Goal: Information Seeking & Learning: Understand process/instructions

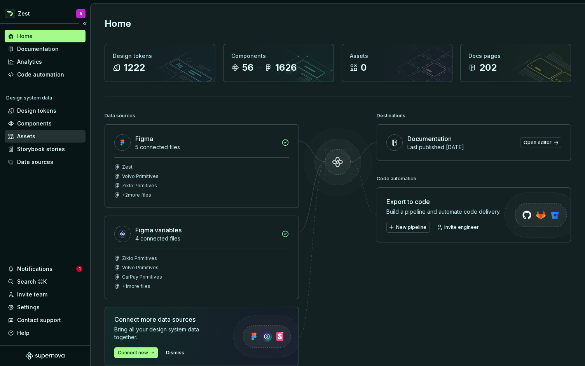
click at [29, 134] on div "Assets" at bounding box center [26, 136] width 18 height 8
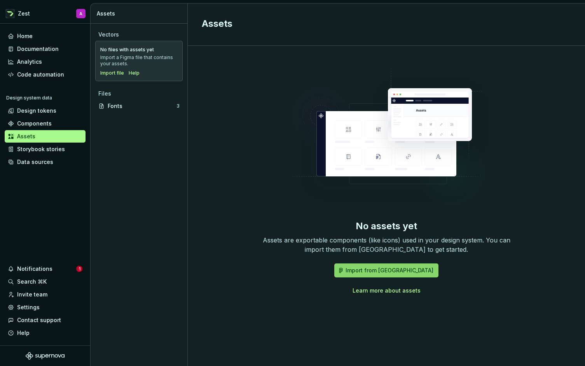
click at [390, 269] on span "Import from [GEOGRAPHIC_DATA]" at bounding box center [389, 271] width 88 height 8
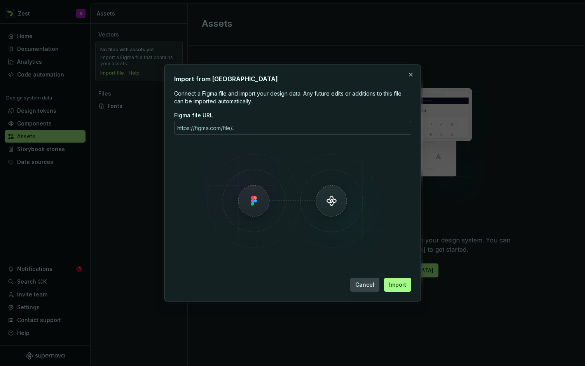
click at [371, 281] on span "Cancel" at bounding box center [364, 285] width 19 height 8
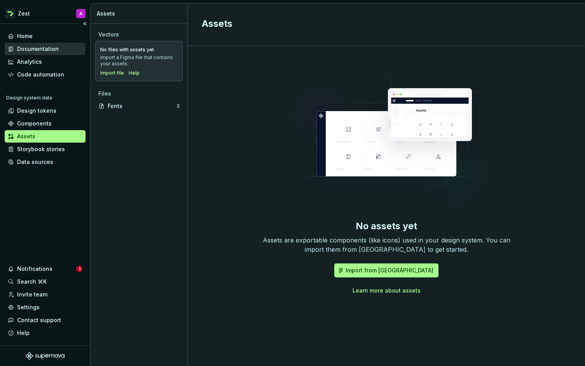
click at [33, 47] on div "Documentation" at bounding box center [38, 49] width 42 height 8
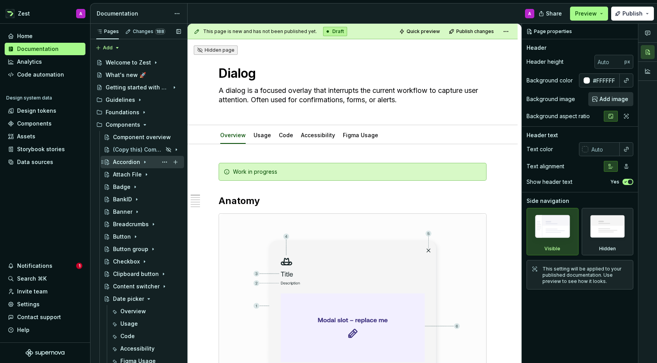
click at [127, 162] on div "Accordion" at bounding box center [126, 162] width 27 height 8
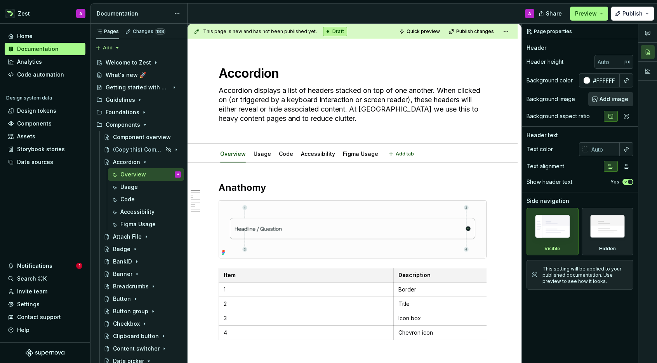
scroll to position [3, 0]
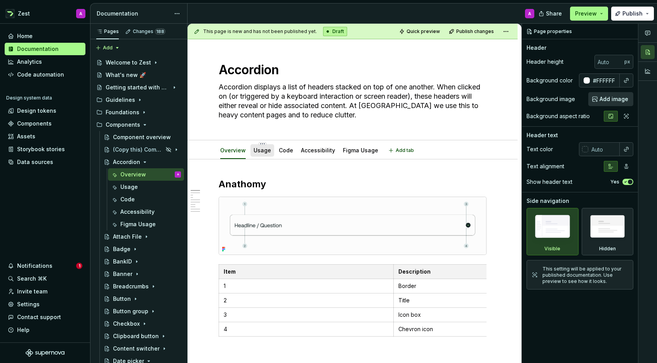
click at [260, 150] on link "Usage" at bounding box center [262, 150] width 17 height 7
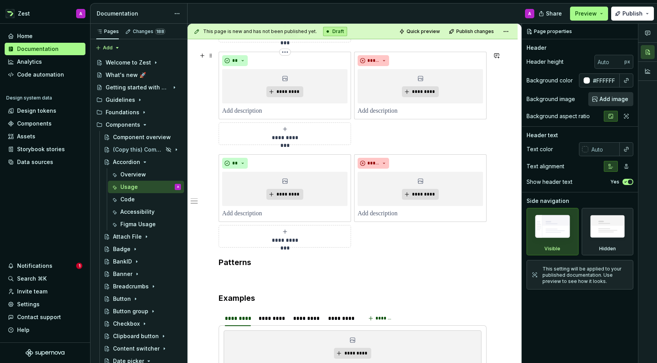
scroll to position [371, 0]
click at [239, 274] on p at bounding box center [353, 277] width 268 height 9
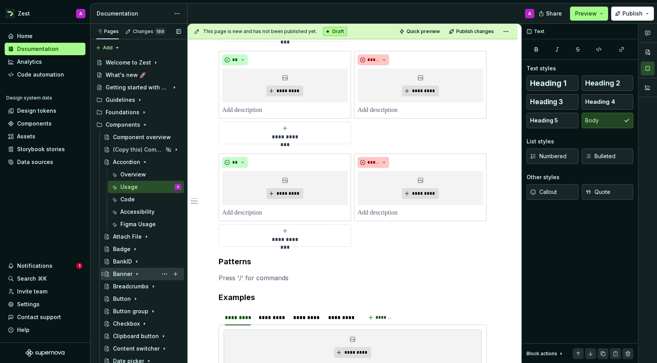
click at [125, 275] on div "Banner" at bounding box center [122, 274] width 19 height 8
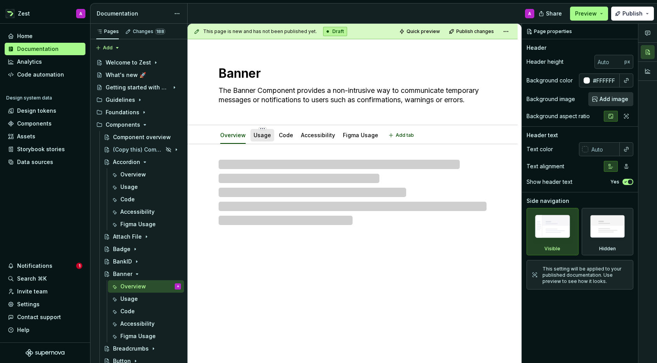
click at [256, 132] on link "Usage" at bounding box center [262, 135] width 17 height 7
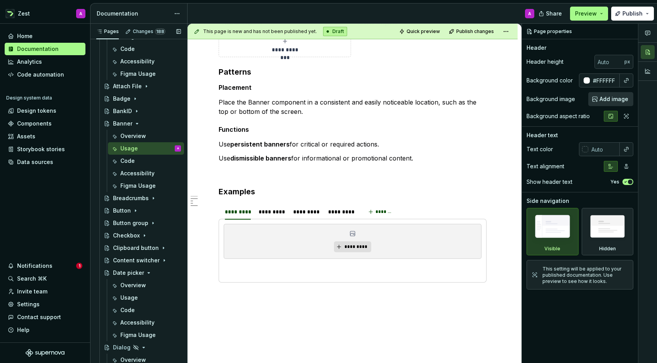
scroll to position [157, 0]
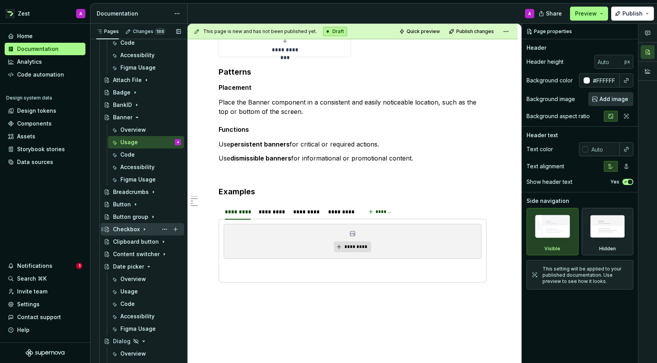
click at [145, 229] on icon "Page tree" at bounding box center [144, 229] width 6 height 6
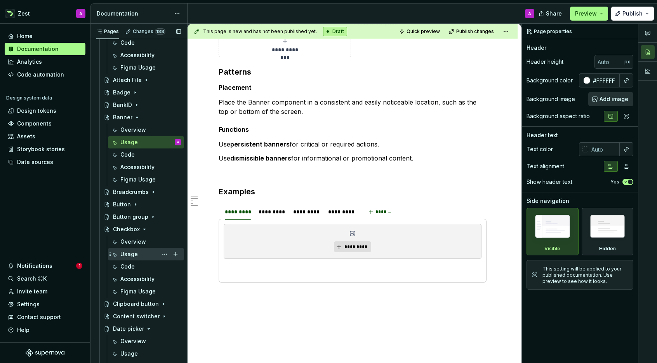
click at [129, 256] on div "Usage" at bounding box center [128, 254] width 17 height 8
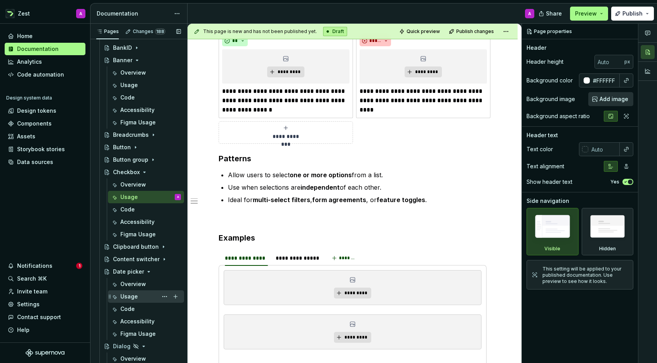
scroll to position [235, 0]
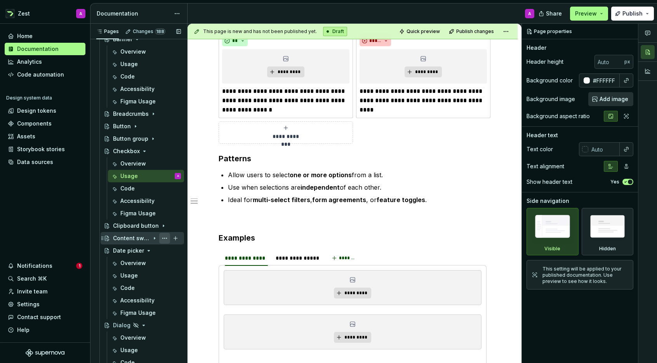
click at [165, 237] on button "Page tree" at bounding box center [164, 238] width 11 height 11
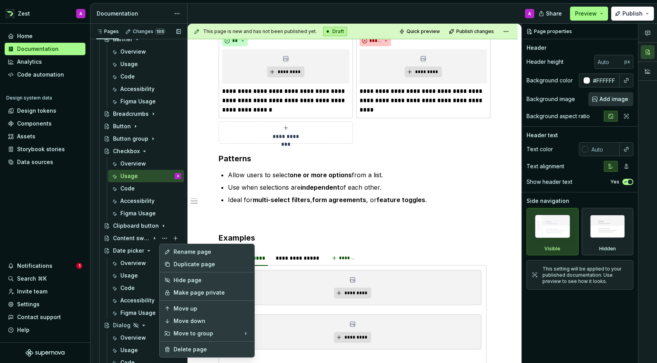
click at [170, 230] on div "Pages Changes 188 Add Accessibility guide for tree Page tree. Navigate the tree…" at bounding box center [138, 195] width 97 height 343
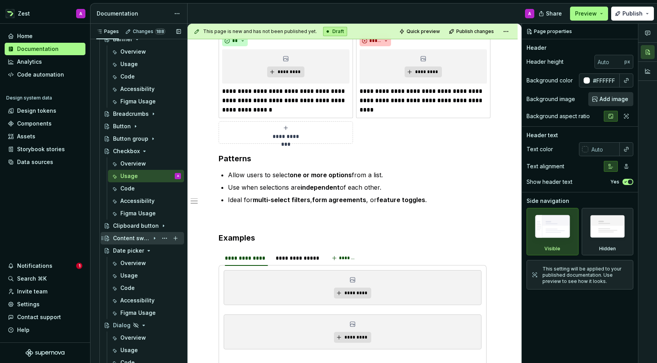
click at [129, 239] on div "Content switcher" at bounding box center [131, 238] width 37 height 8
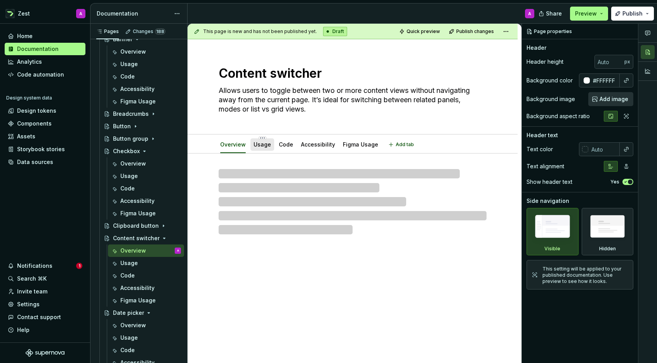
click at [262, 145] on link "Usage" at bounding box center [262, 144] width 17 height 7
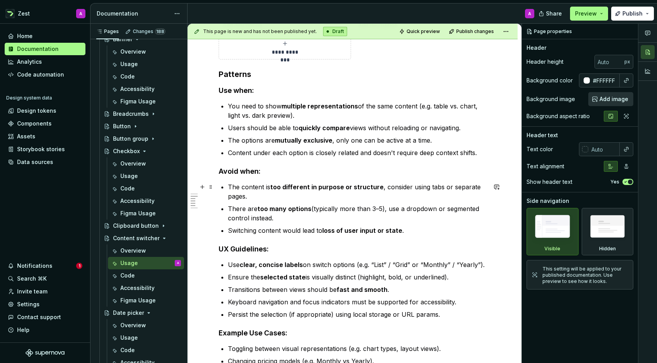
scroll to position [198, 0]
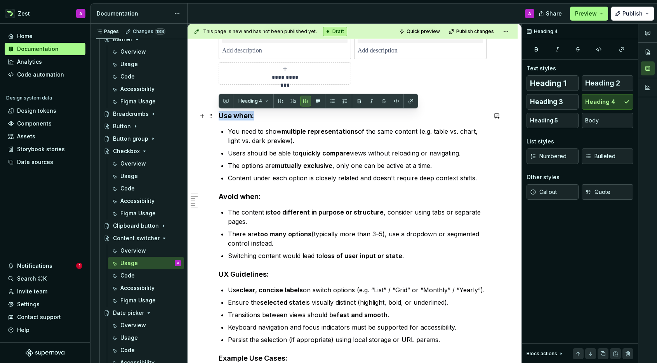
drag, startPoint x: 260, startPoint y: 117, endPoint x: 216, endPoint y: 117, distance: 43.9
click at [216, 117] on div "**********" at bounding box center [353, 301] width 330 height 690
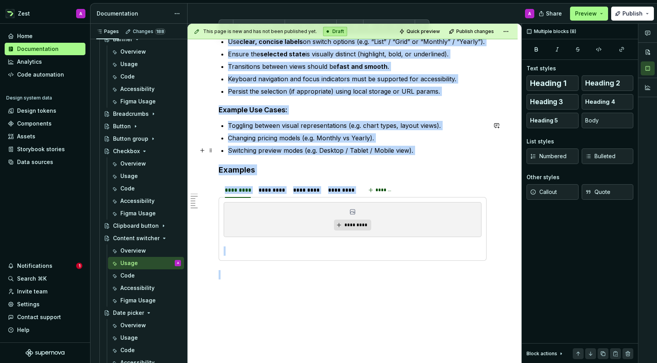
scroll to position [480, 0]
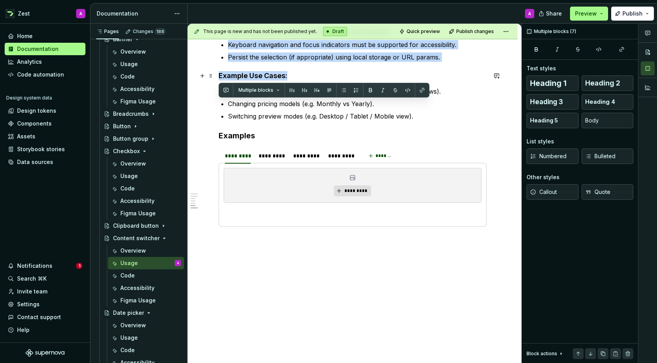
drag, startPoint x: 220, startPoint y: 116, endPoint x: 301, endPoint y: 78, distance: 89.0
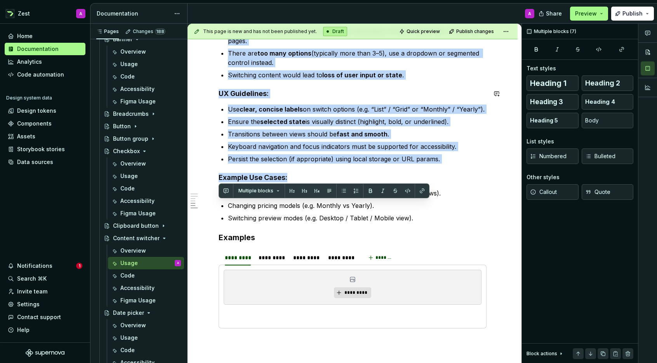
scroll to position [378, 0]
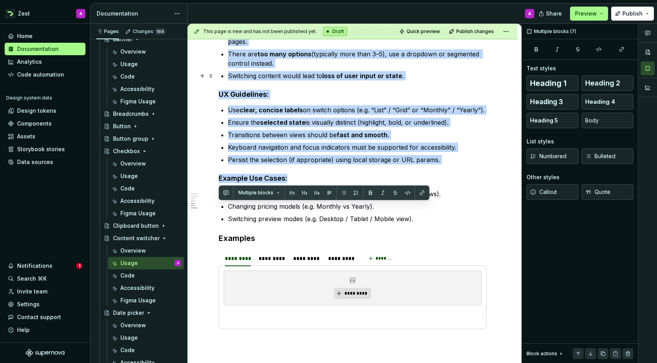
copy div "Lor ipsu: Dol sita co adip elitsedd eiusmodtemporin ut lab etdo magnaal (e.a. m…"
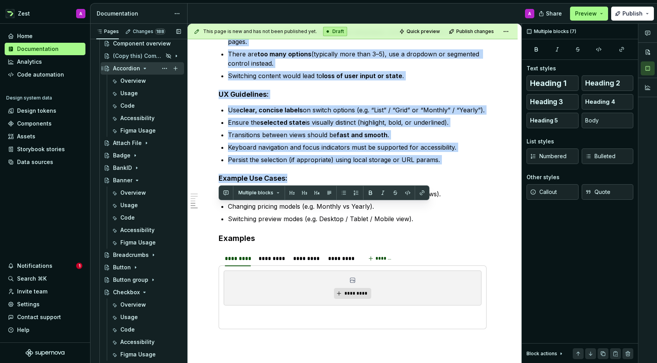
click at [130, 69] on div "Accordion" at bounding box center [126, 68] width 27 height 8
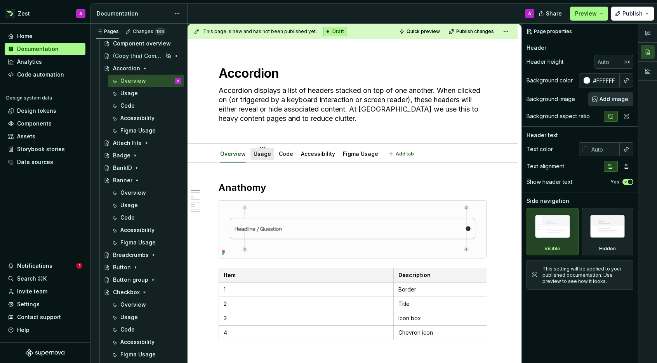
click at [265, 157] on div "Usage" at bounding box center [262, 154] width 17 height 8
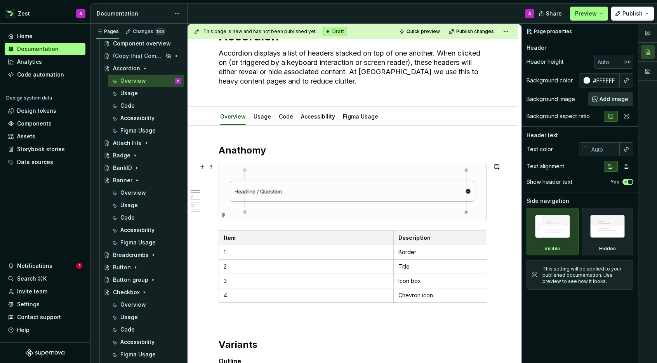
scroll to position [37, 0]
click at [261, 122] on div "Usage" at bounding box center [263, 117] width 24 height 12
click at [262, 114] on link "Usage" at bounding box center [262, 116] width 17 height 7
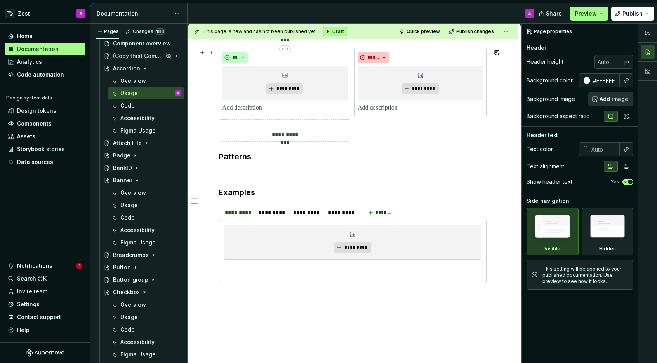
scroll to position [485, 0]
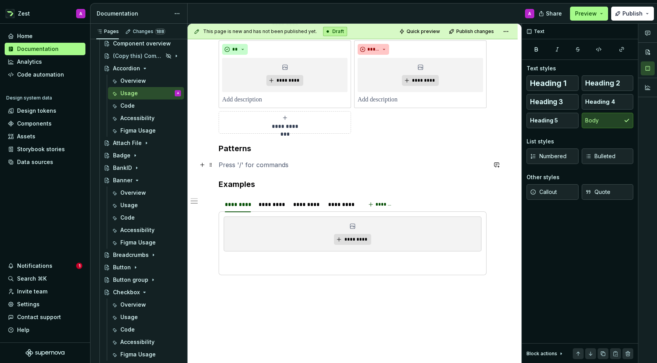
click at [239, 162] on p at bounding box center [353, 164] width 268 height 9
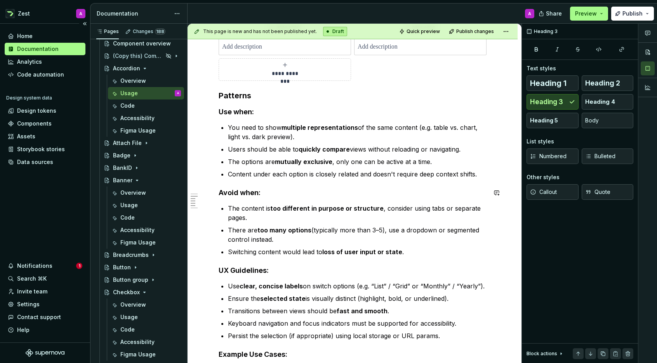
scroll to position [522, 0]
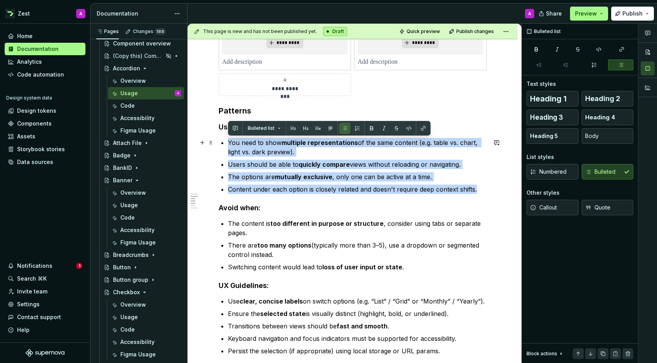
drag, startPoint x: 439, startPoint y: 189, endPoint x: 227, endPoint y: 146, distance: 216.7
click at [227, 146] on div "**********" at bounding box center [353, 77] width 268 height 836
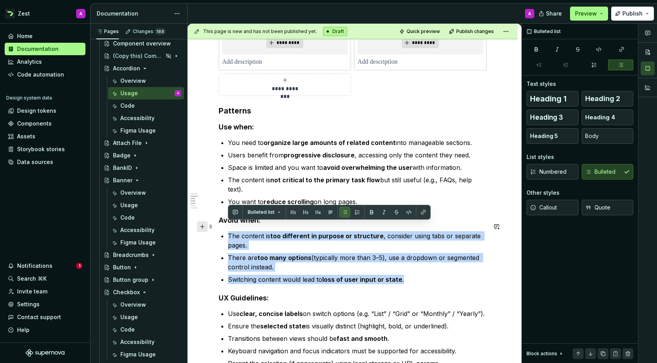
drag, startPoint x: 402, startPoint y: 273, endPoint x: 204, endPoint y: 230, distance: 202.8
click at [219, 230] on div "**********" at bounding box center [353, 88] width 268 height 858
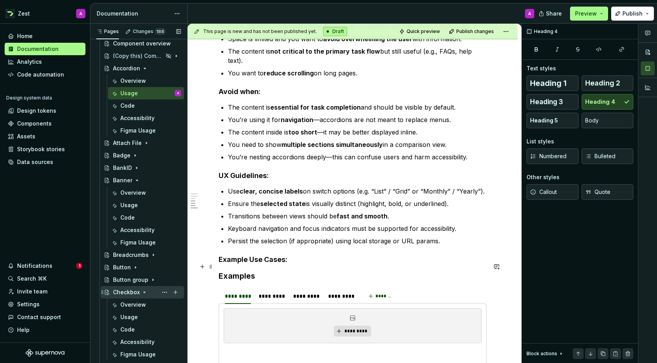
scroll to position [660, 0]
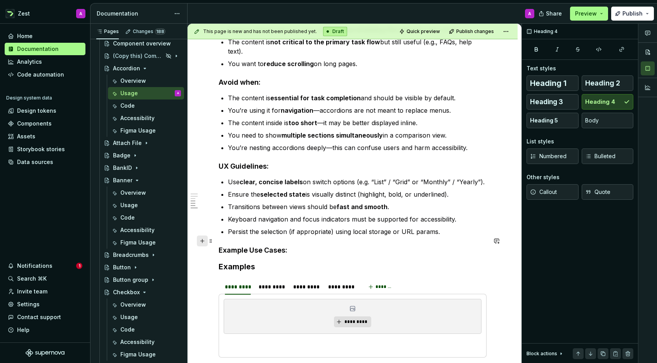
click at [204, 242] on button "button" at bounding box center [202, 240] width 11 height 11
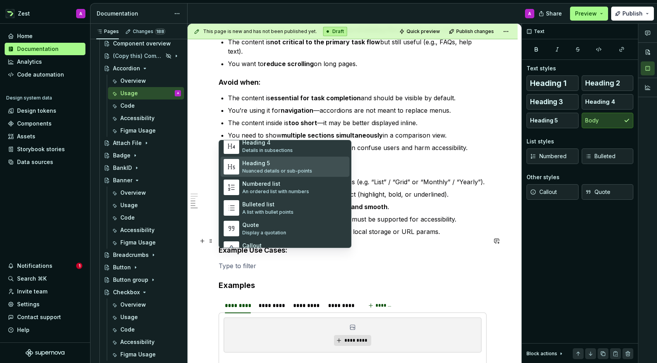
scroll to position [103, 0]
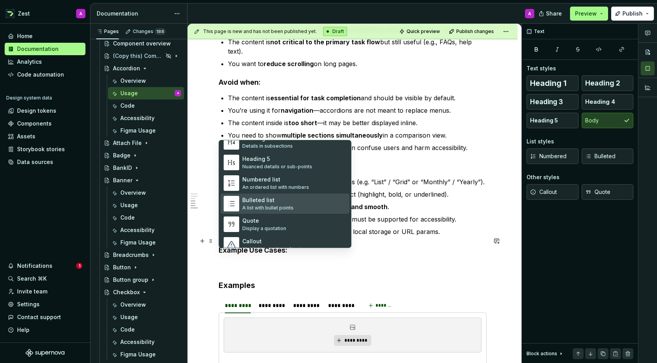
click at [269, 200] on div "Bulleted list" at bounding box center [267, 200] width 51 height 8
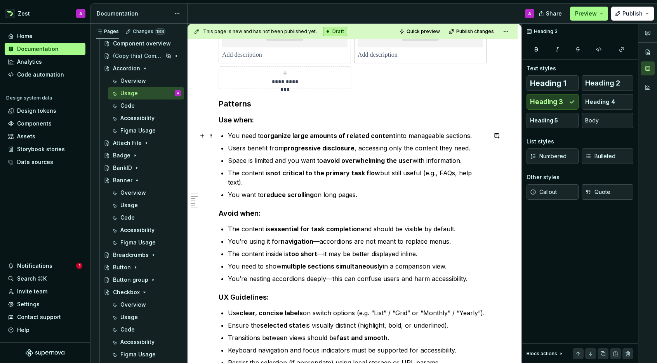
scroll to position [531, 0]
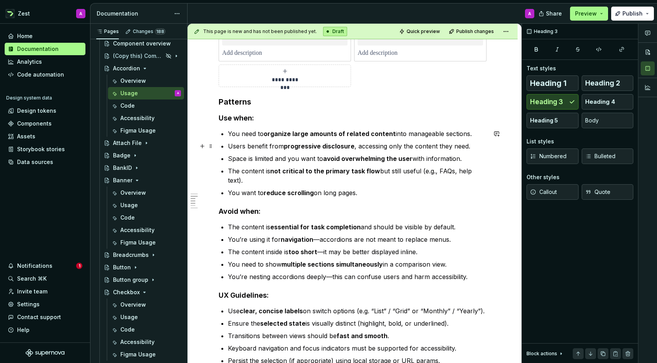
click at [243, 146] on p "Users benefit from progressive disclosure , accessing only the content they nee…" at bounding box center [357, 145] width 259 height 9
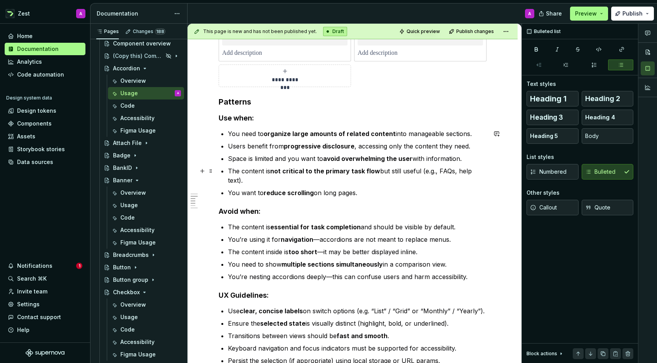
click at [213, 164] on div "**********" at bounding box center [353, 176] width 330 height 1088
click at [123, 70] on div "Accordion" at bounding box center [126, 68] width 27 height 8
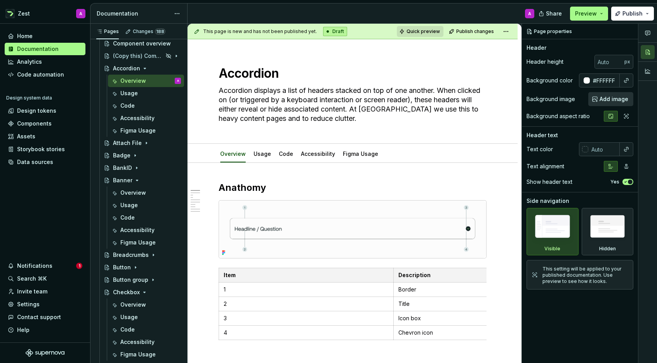
click at [417, 32] on span "Quick preview" at bounding box center [423, 31] width 33 height 6
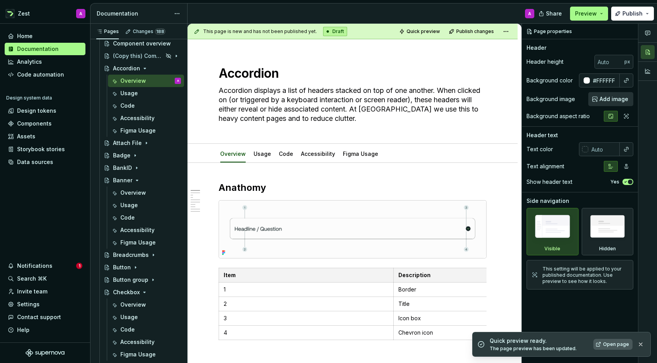
click at [584, 345] on span "Open page" at bounding box center [616, 344] width 26 height 6
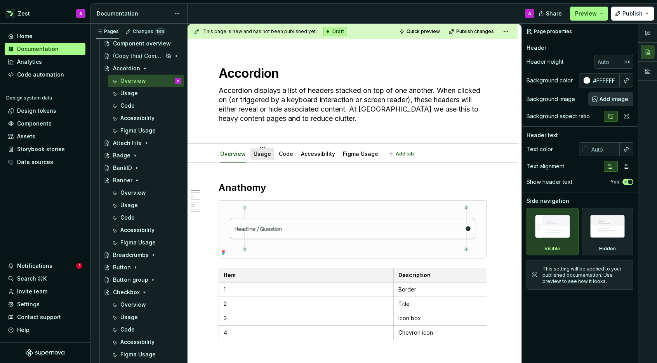
click at [263, 154] on link "Usage" at bounding box center [262, 153] width 17 height 7
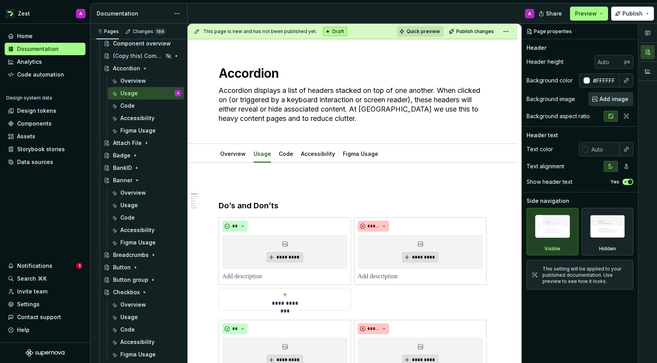
click at [422, 31] on span "Quick preview" at bounding box center [423, 31] width 33 height 6
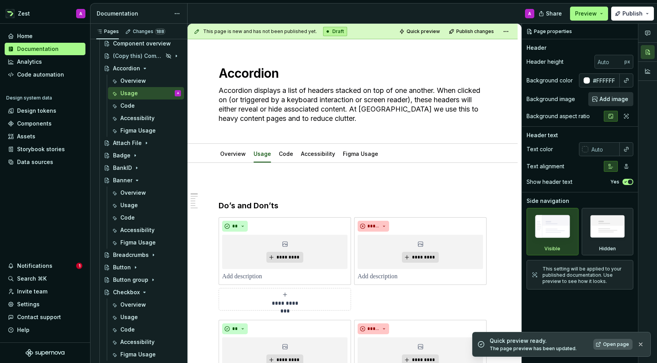
click at [584, 344] on span "Open page" at bounding box center [616, 344] width 26 height 6
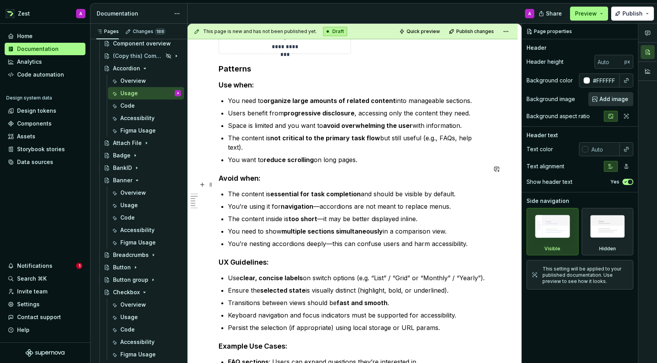
scroll to position [572, 0]
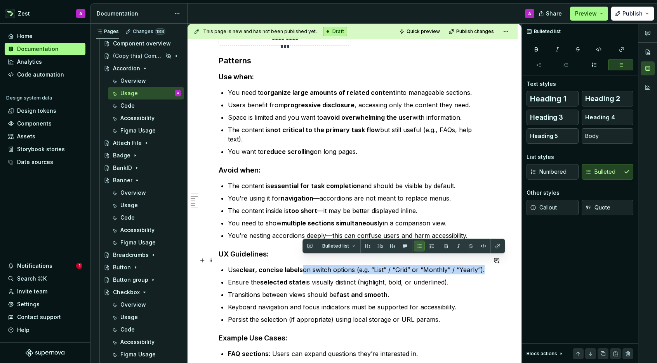
drag, startPoint x: 317, startPoint y: 260, endPoint x: 483, endPoint y: 256, distance: 166.3
click at [483, 265] on p "Use clear, concise labels on switch options (e.g. “List” / “Grid” or “Monthly” …" at bounding box center [357, 269] width 259 height 9
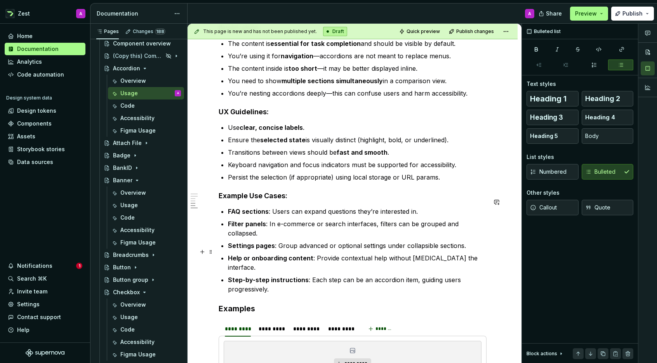
scroll to position [713, 0]
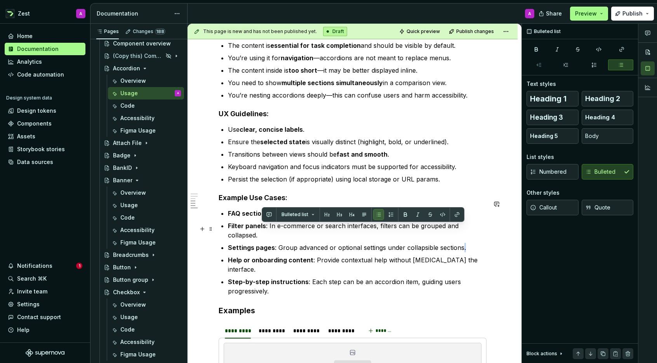
drag, startPoint x: 478, startPoint y: 229, endPoint x: 461, endPoint y: 230, distance: 17.1
click at [461, 243] on p "Settings pages : Group advanced or optional settings under collapsible sections." at bounding box center [357, 247] width 259 height 9
click at [484, 243] on p "Settings pages : Group advanced or optional settings under collapsible sections." at bounding box center [357, 247] width 259 height 9
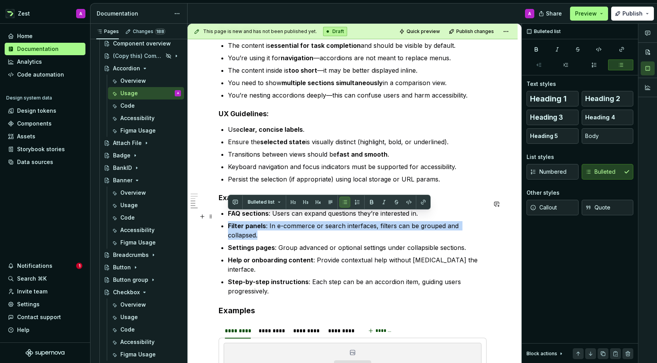
drag, startPoint x: 490, startPoint y: 217, endPoint x: 224, endPoint y: 216, distance: 265.8
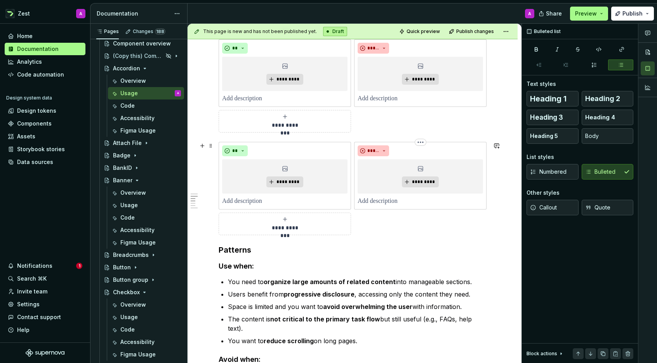
scroll to position [379, 0]
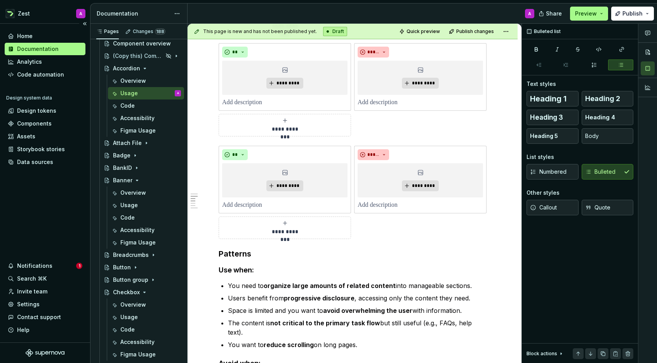
type textarea "*"
